Goal: Task Accomplishment & Management: Manage account settings

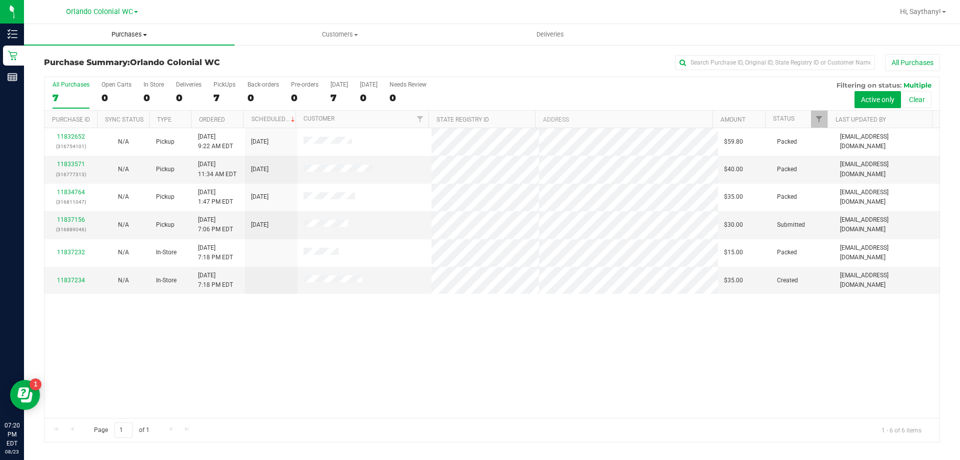
click at [123, 35] on span "Purchases" at bounding box center [129, 34] width 211 height 9
click at [103, 75] on li "Fulfillment" at bounding box center [129, 73] width 211 height 12
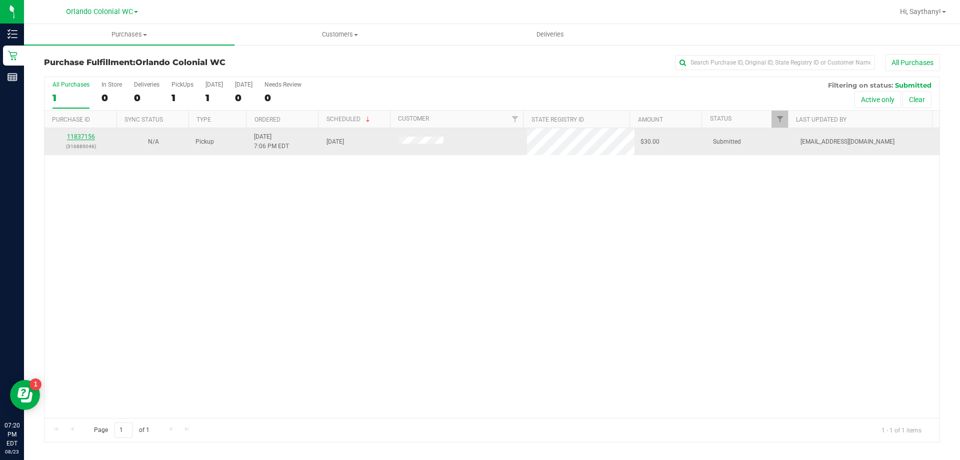
click at [89, 139] on link "11837156" at bounding box center [81, 136] width 28 height 7
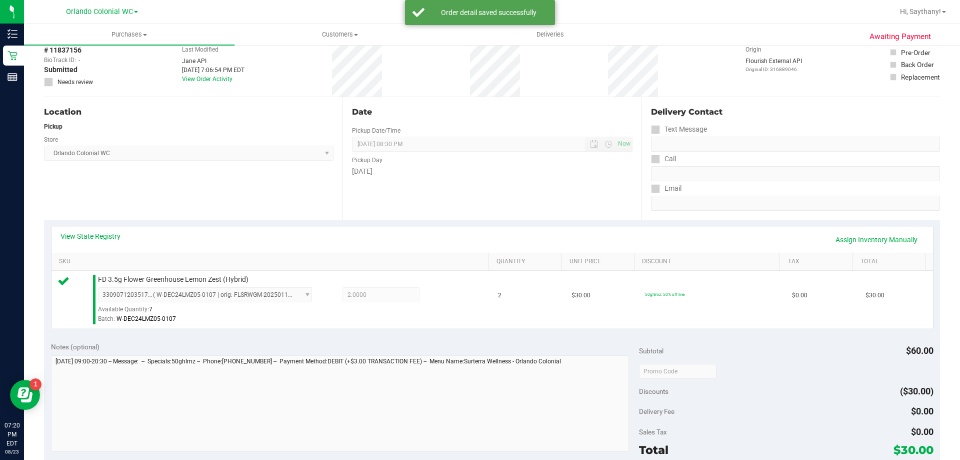
scroll to position [241, 0]
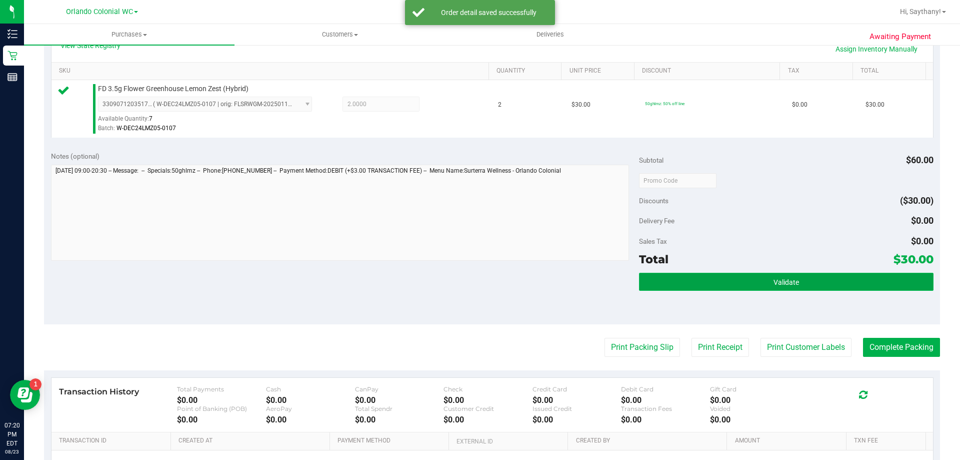
click at [896, 276] on button "Validate" at bounding box center [786, 282] width 294 height 18
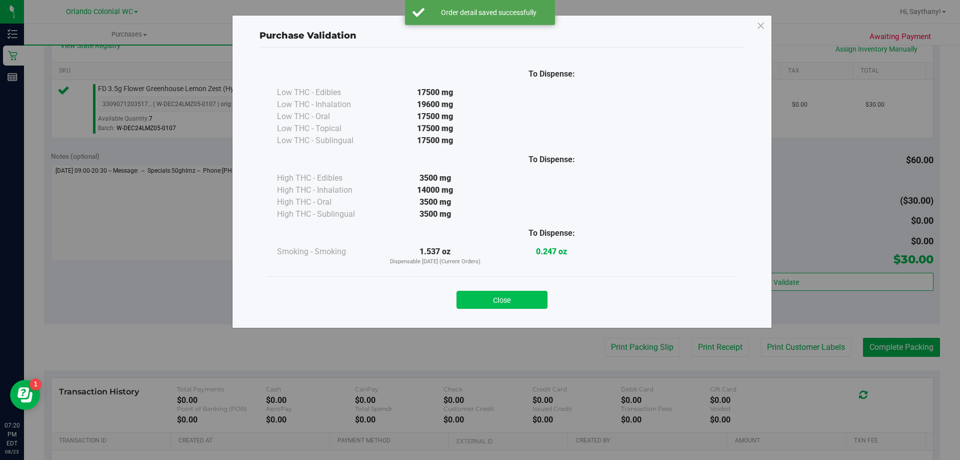
click at [502, 294] on button "Close" at bounding box center [502, 300] width 91 height 18
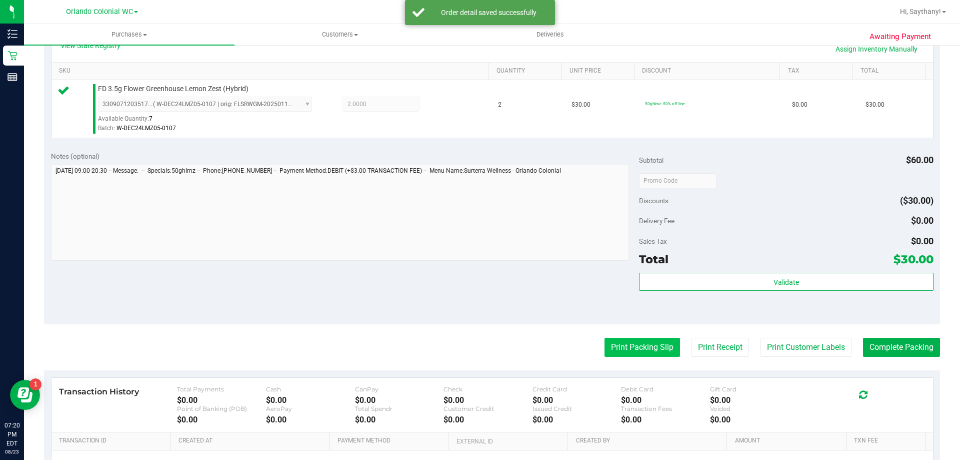
click at [630, 353] on button "Print Packing Slip" at bounding box center [643, 347] width 76 height 19
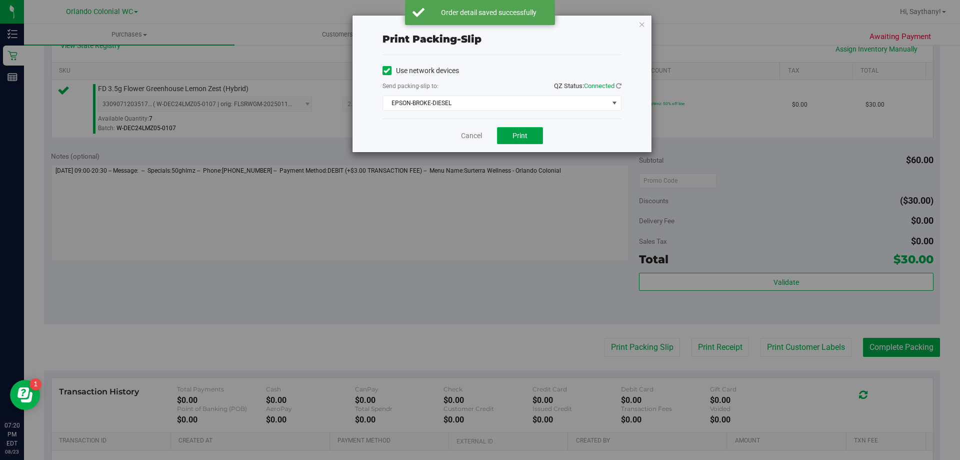
click at [518, 130] on button "Print" at bounding box center [520, 135] width 46 height 17
click at [642, 24] on icon "button" at bounding box center [642, 24] width 7 height 12
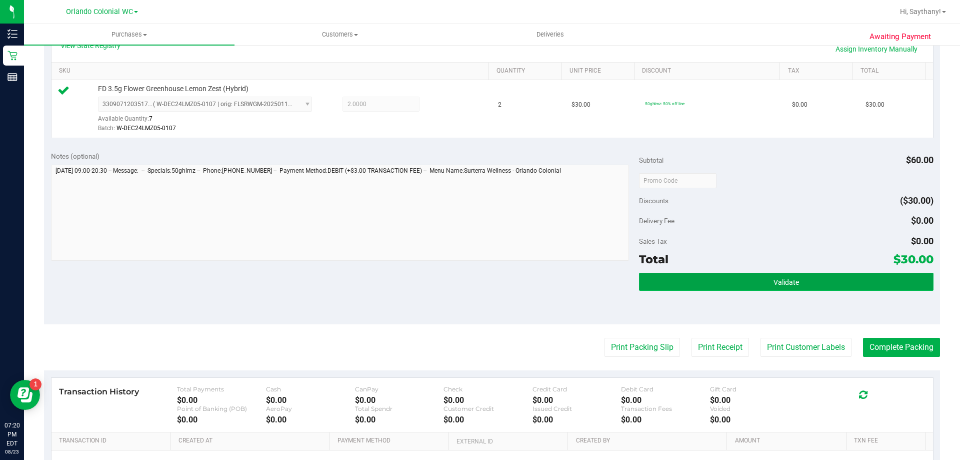
click at [883, 275] on button "Validate" at bounding box center [786, 282] width 294 height 18
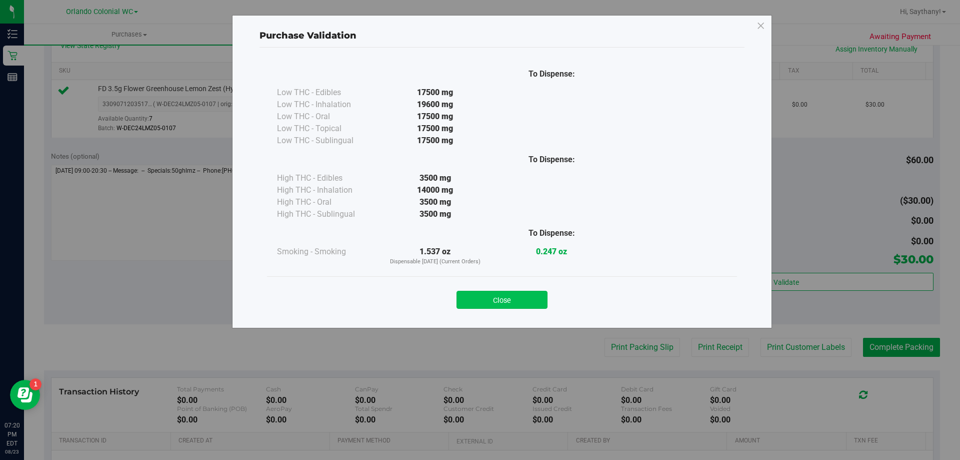
click at [500, 299] on button "Close" at bounding box center [502, 300] width 91 height 18
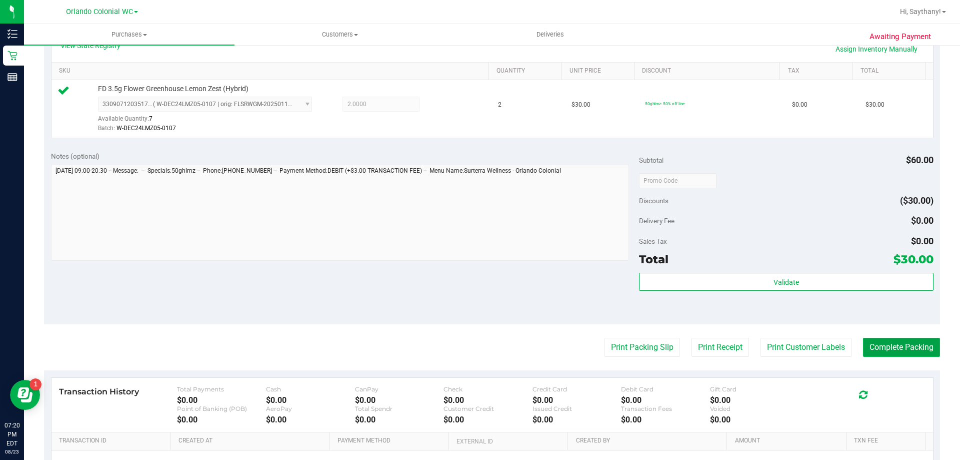
click at [919, 352] on button "Complete Packing" at bounding box center [901, 347] width 77 height 19
